Goal: Task Accomplishment & Management: Complete application form

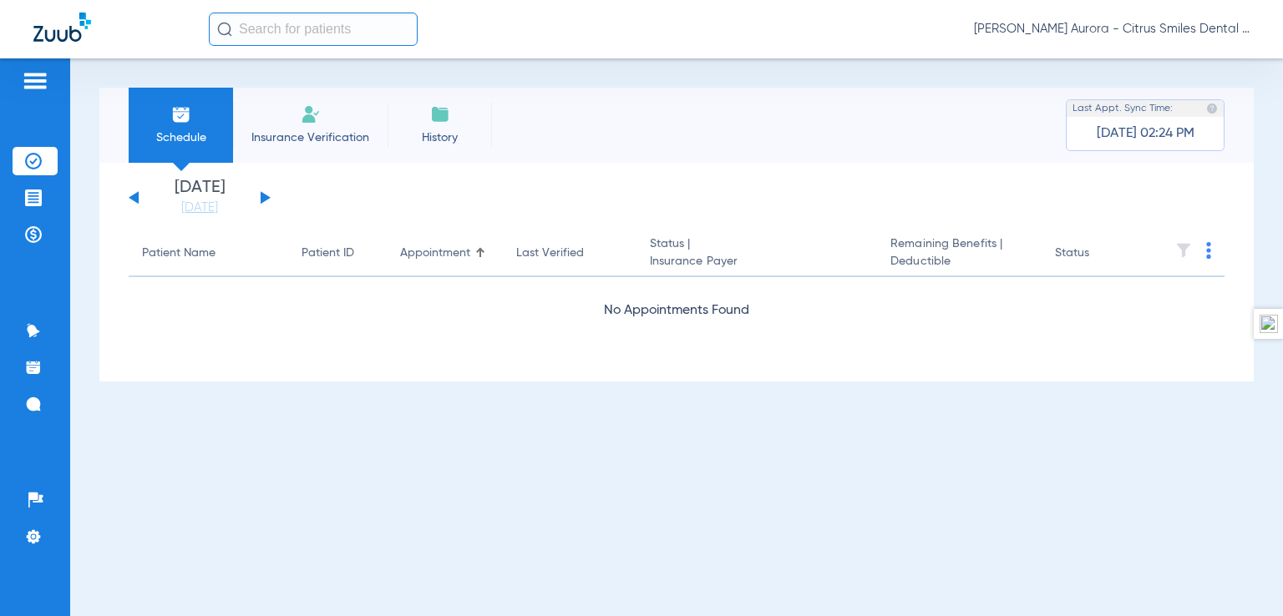
click at [320, 129] on span "Insurance Verification" at bounding box center [310, 137] width 129 height 17
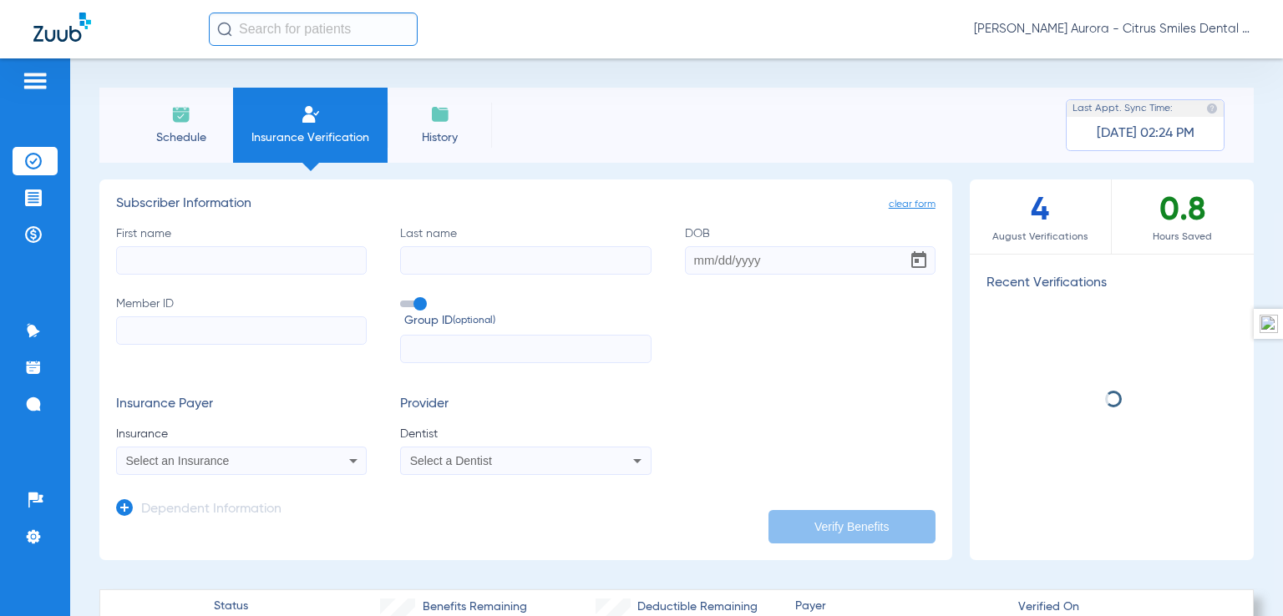
click at [221, 261] on input "First name" at bounding box center [241, 260] width 251 height 28
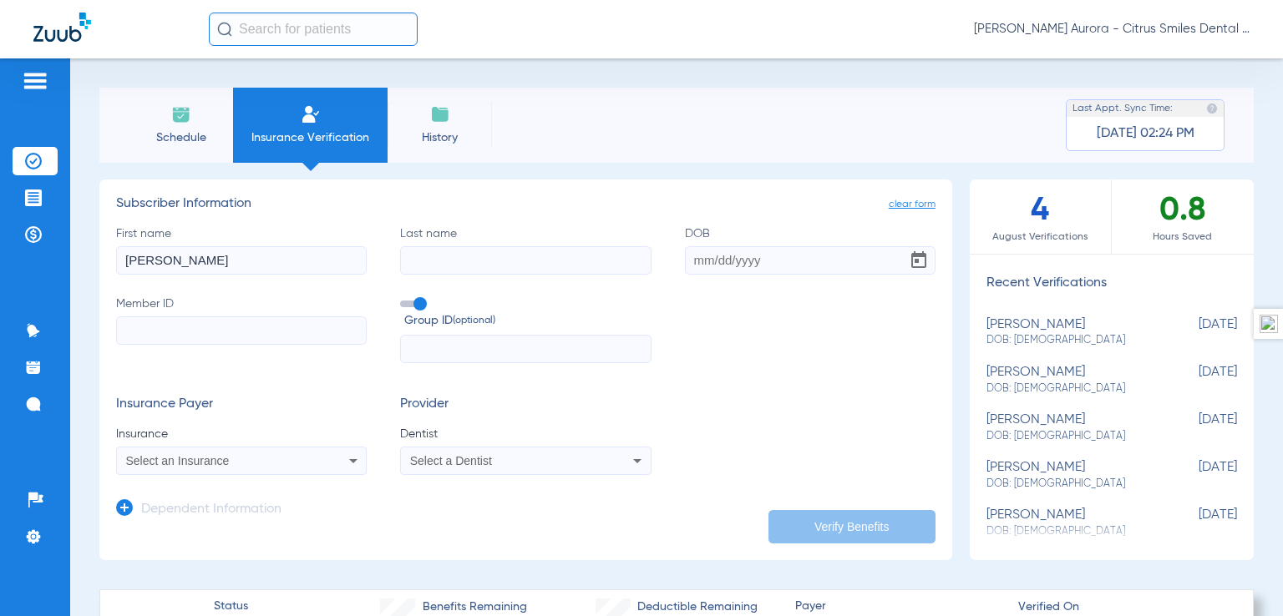
type input "[PERSON_NAME]"
paste input "[PERSON_NAME]"
type input "[PERSON_NAME]"
paste input "[DATE]"
type input "[DATE]"
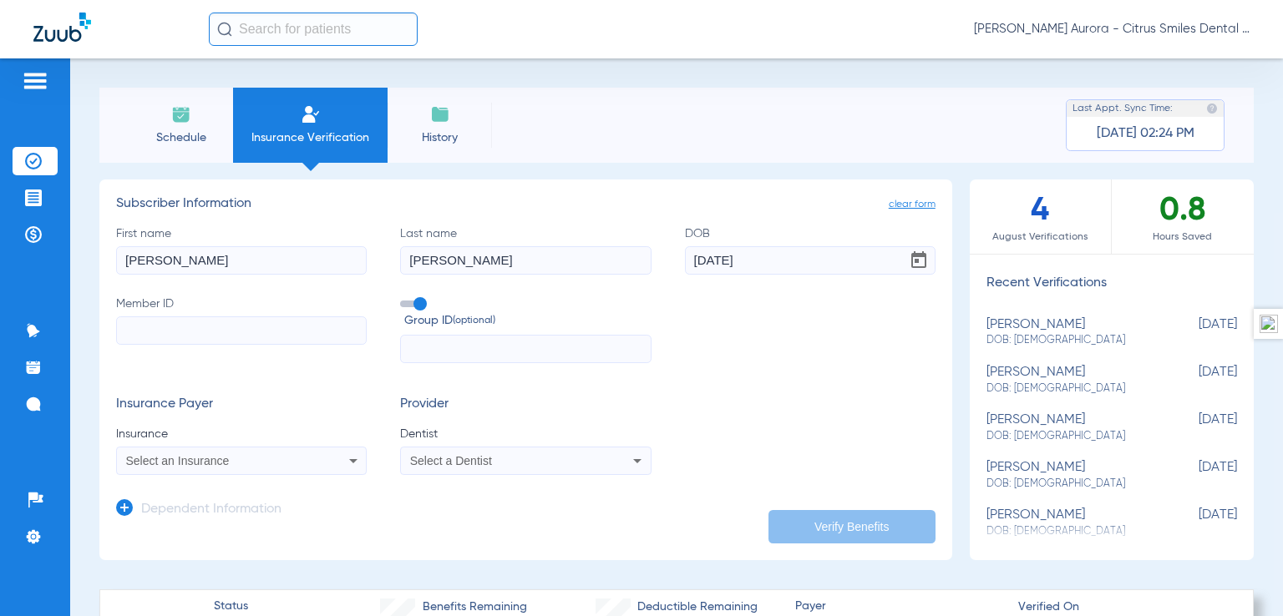
paste input "028577170"
type input "028577170"
click at [416, 306] on span at bounding box center [412, 304] width 25 height 7
click at [403, 298] on input "Group ID (optional)" at bounding box center [403, 298] width 0 height 0
click at [264, 464] on div "Select an Insurance" at bounding box center [218, 461] width 185 height 12
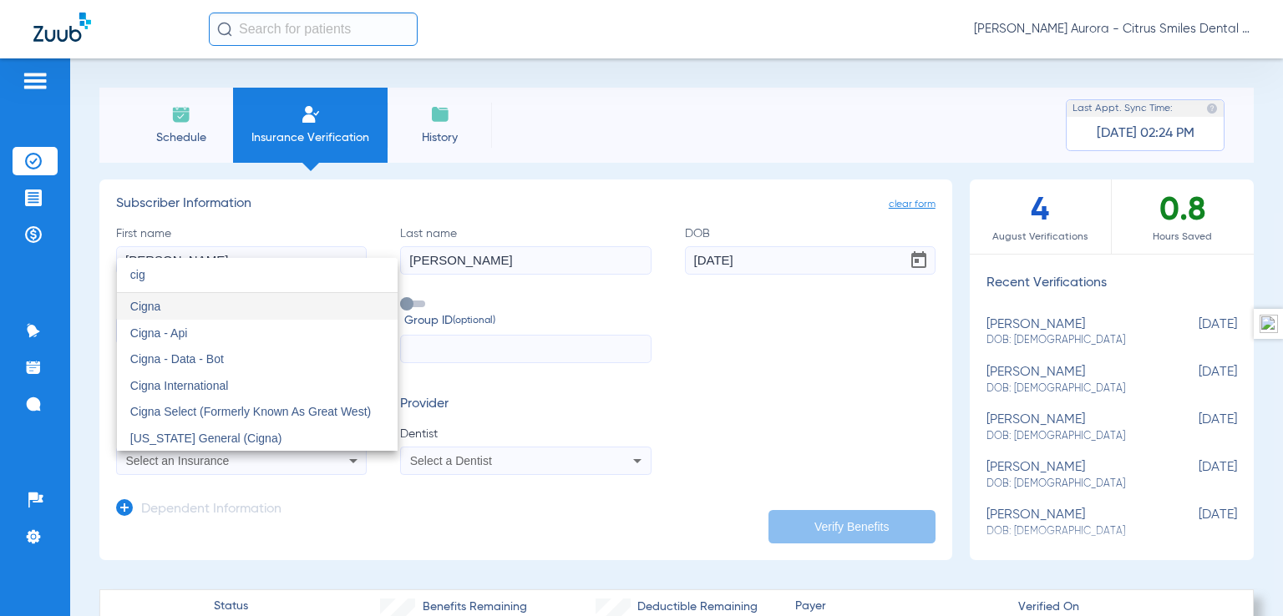
type input "cig"
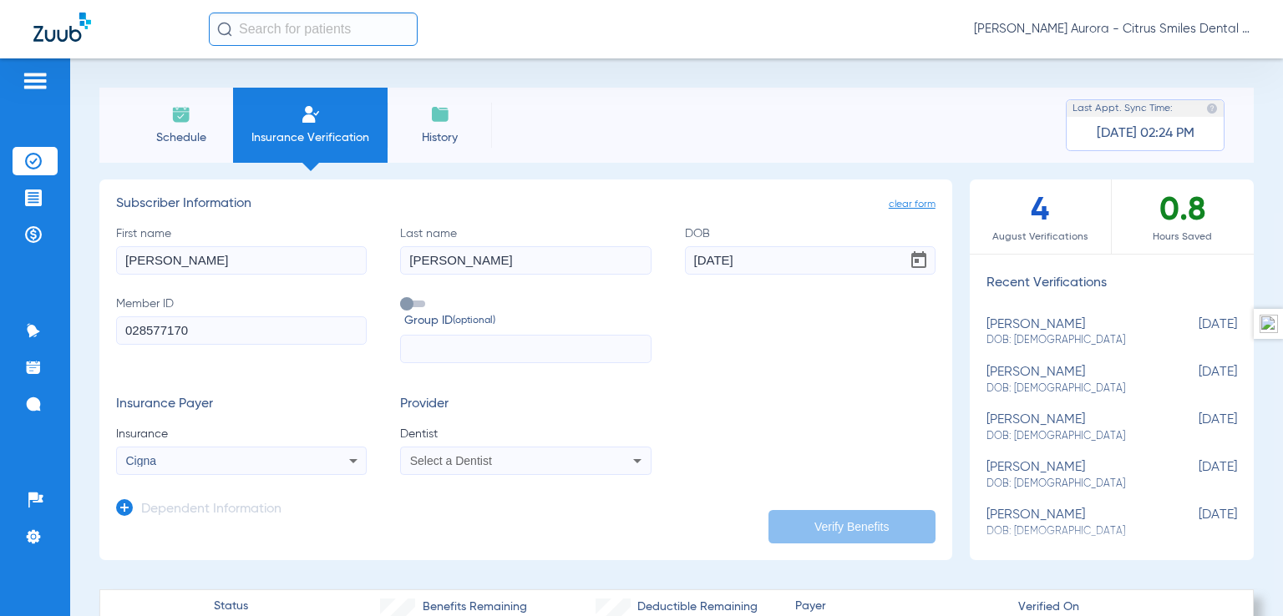
click at [522, 462] on div "Select a Dentist" at bounding box center [502, 461] width 185 height 12
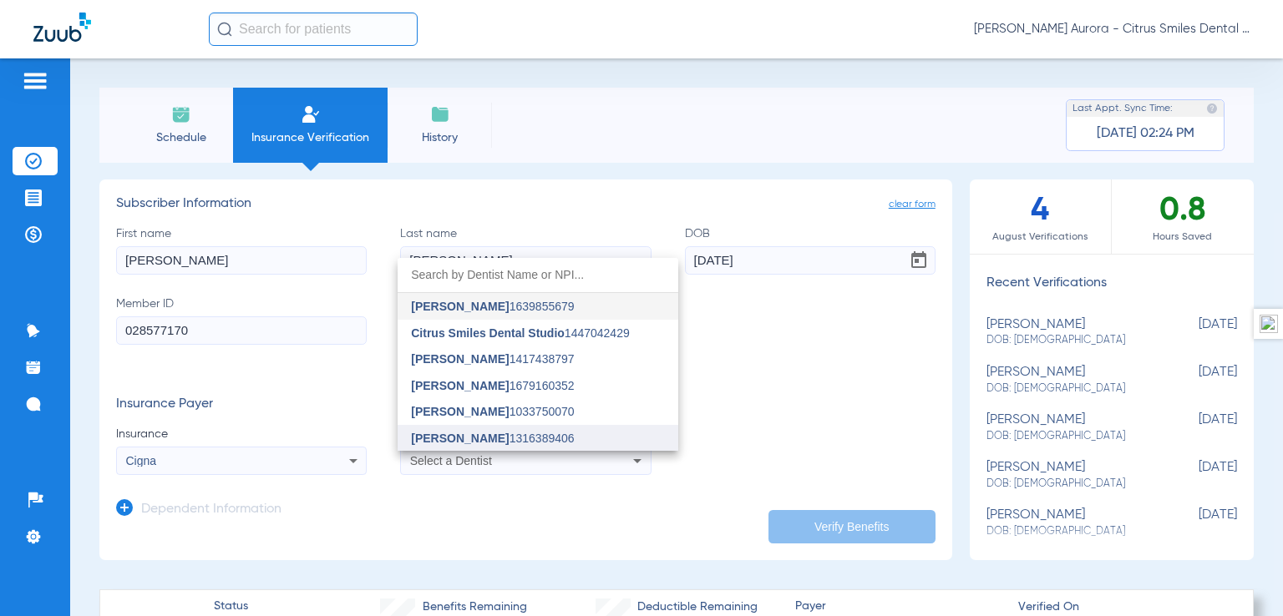
click at [521, 442] on span "[PERSON_NAME] 1316389406" at bounding box center [492, 439] width 163 height 12
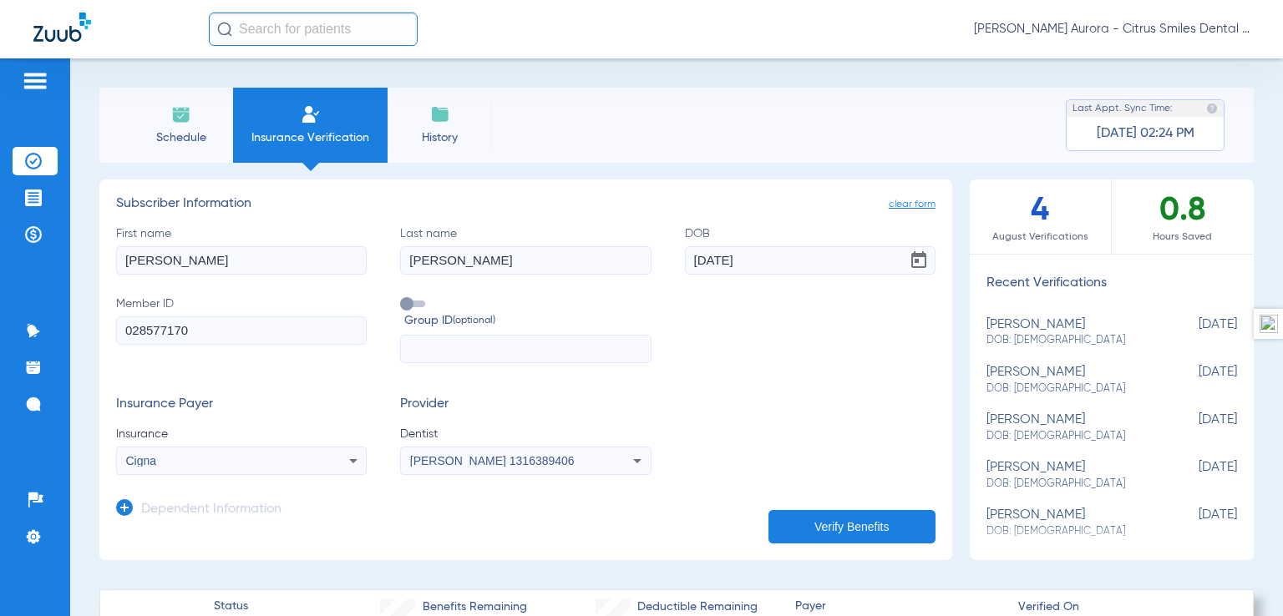
click at [841, 535] on button "Verify Benefits" at bounding box center [851, 526] width 167 height 33
type input "[PERSON_NAME]"
